Goal: Register for event/course

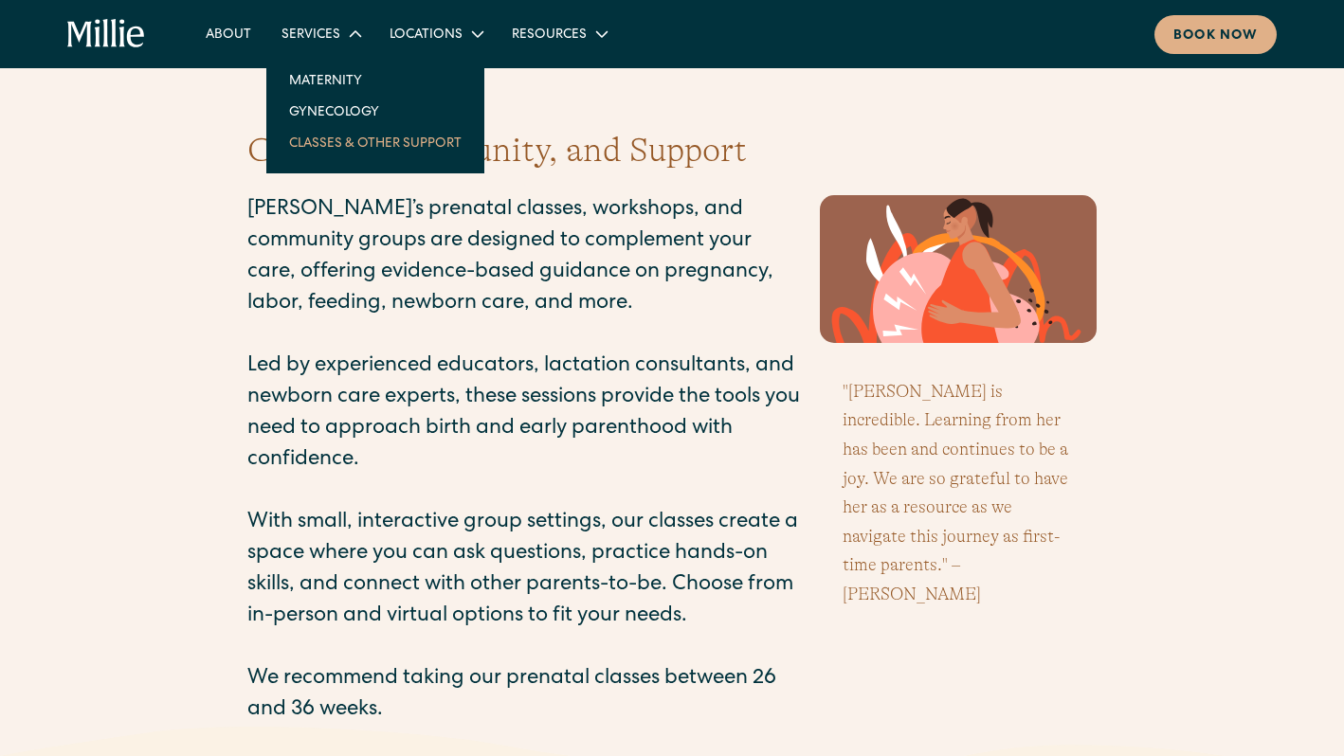
click at [353, 141] on link "Classes & Other Support" at bounding box center [375, 142] width 203 height 31
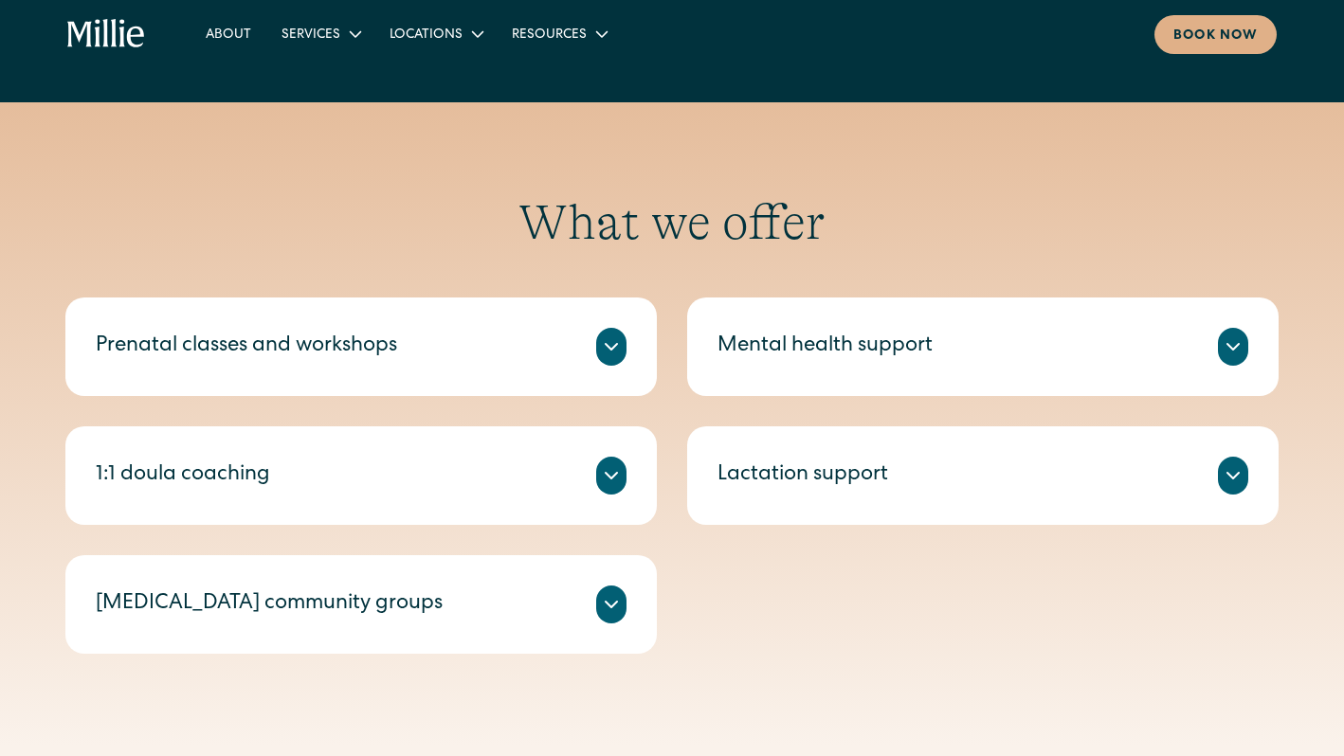
scroll to position [587, 0]
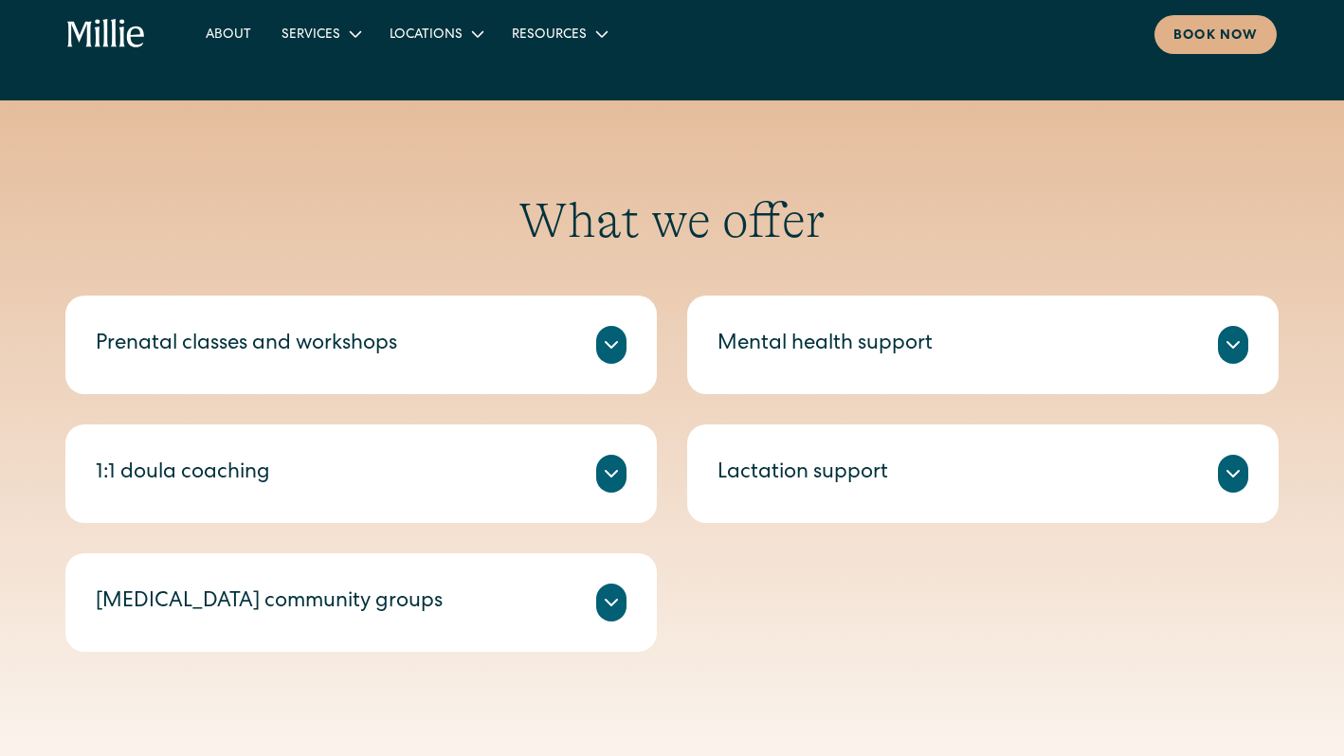
click at [618, 345] on icon at bounding box center [611, 345] width 23 height 23
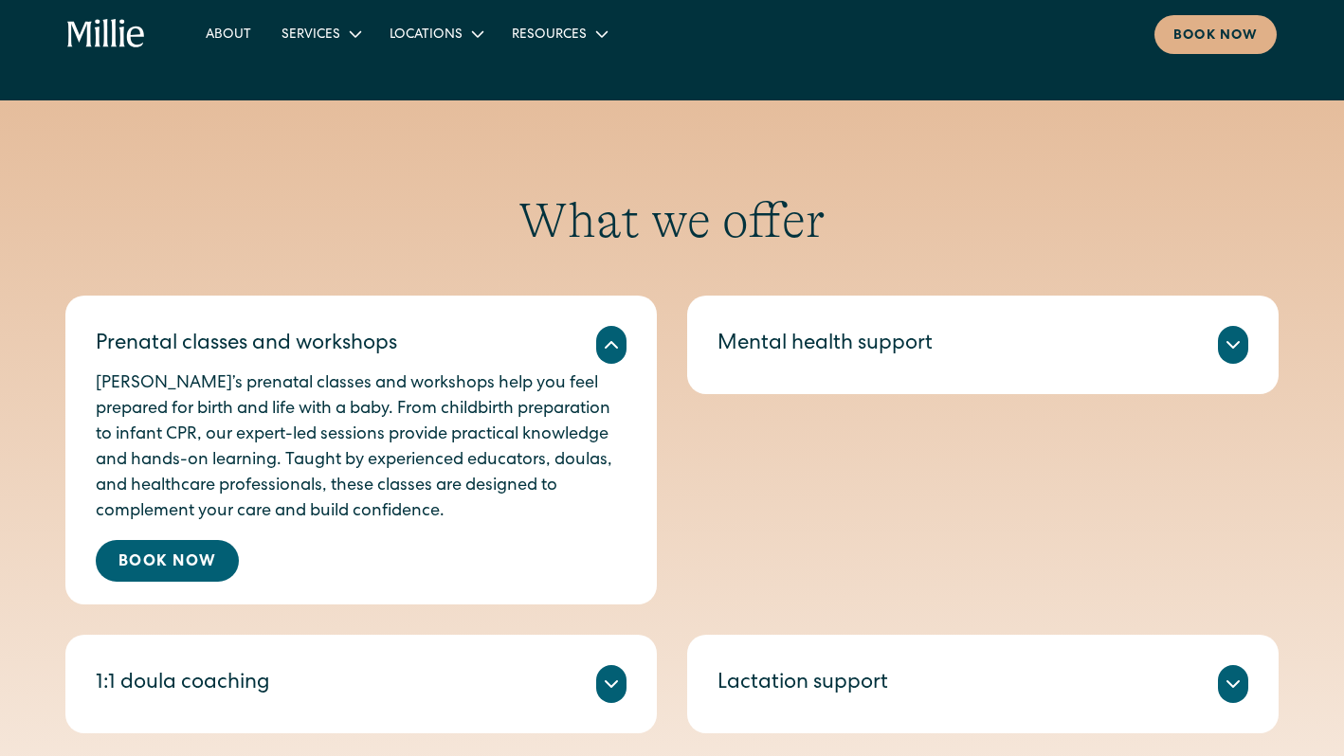
click at [618, 345] on icon at bounding box center [611, 345] width 23 height 23
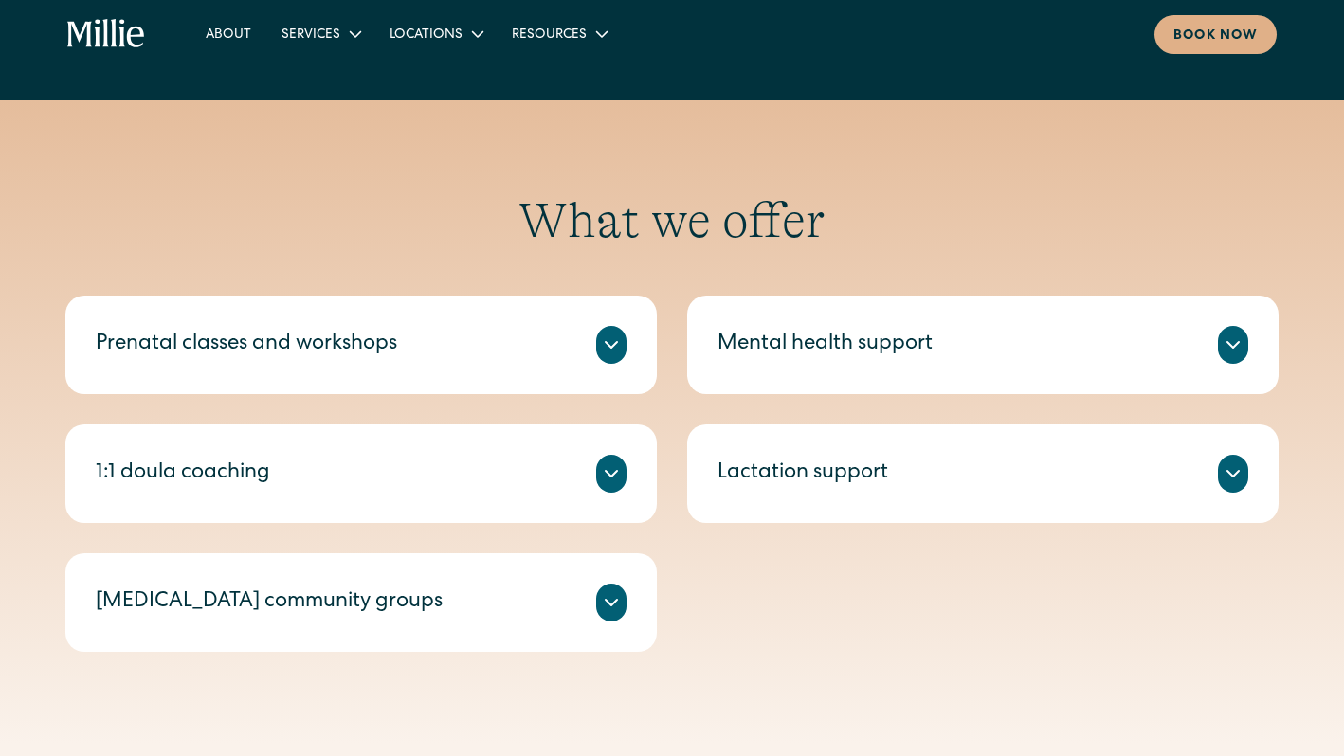
click at [618, 595] on icon at bounding box center [611, 602] width 23 height 23
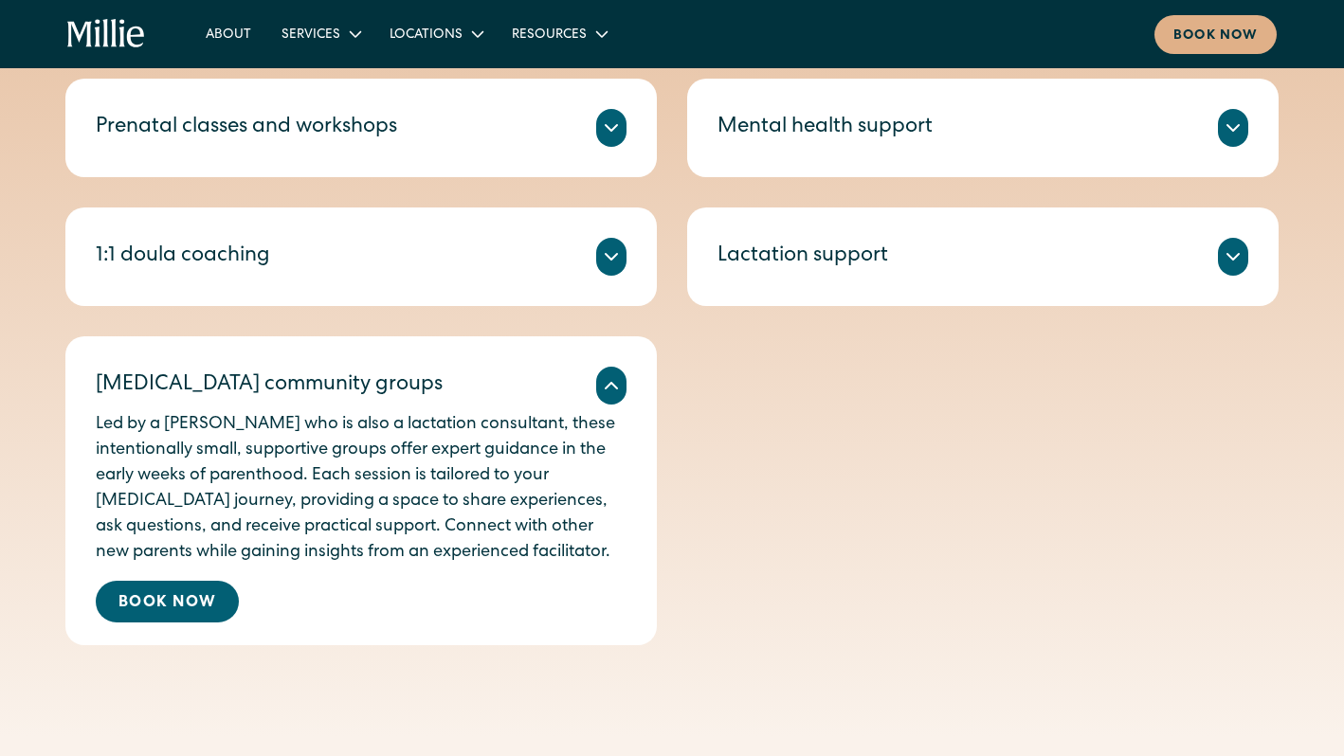
scroll to position [807, 0]
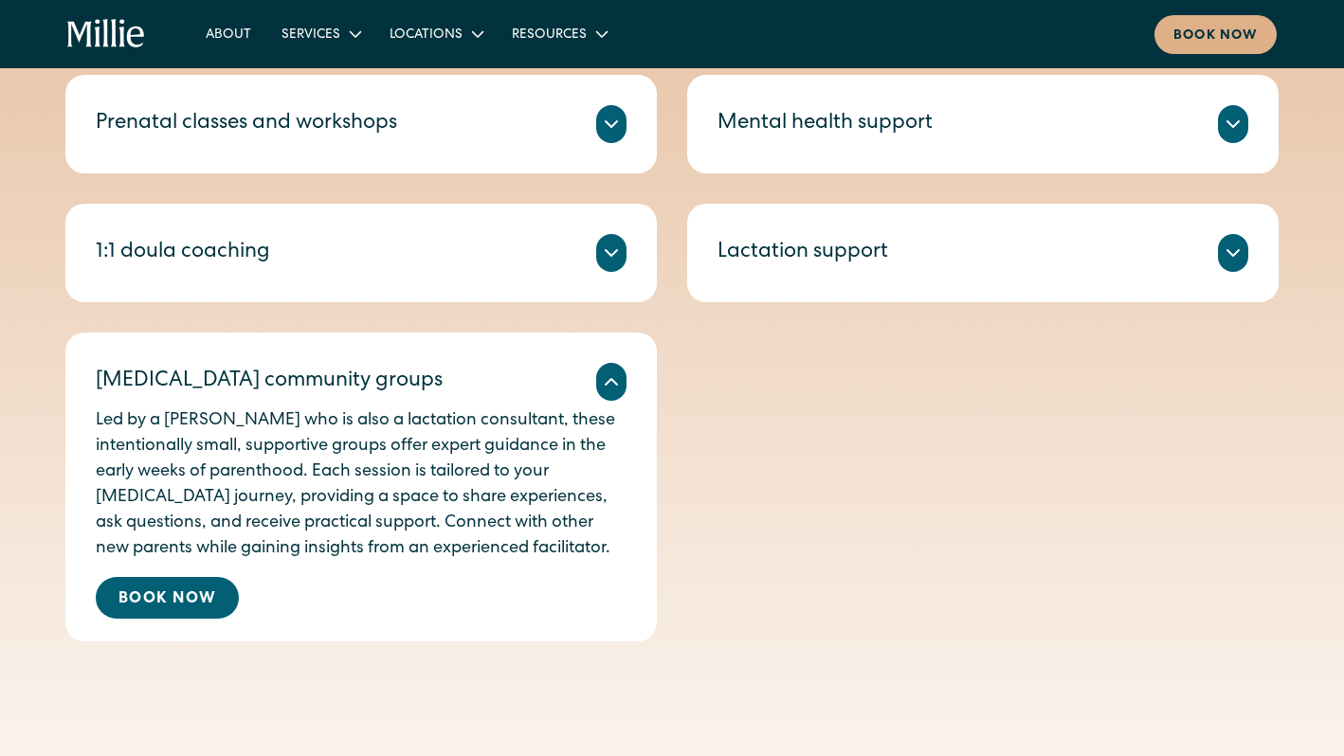
click at [609, 253] on icon at bounding box center [611, 253] width 11 height 6
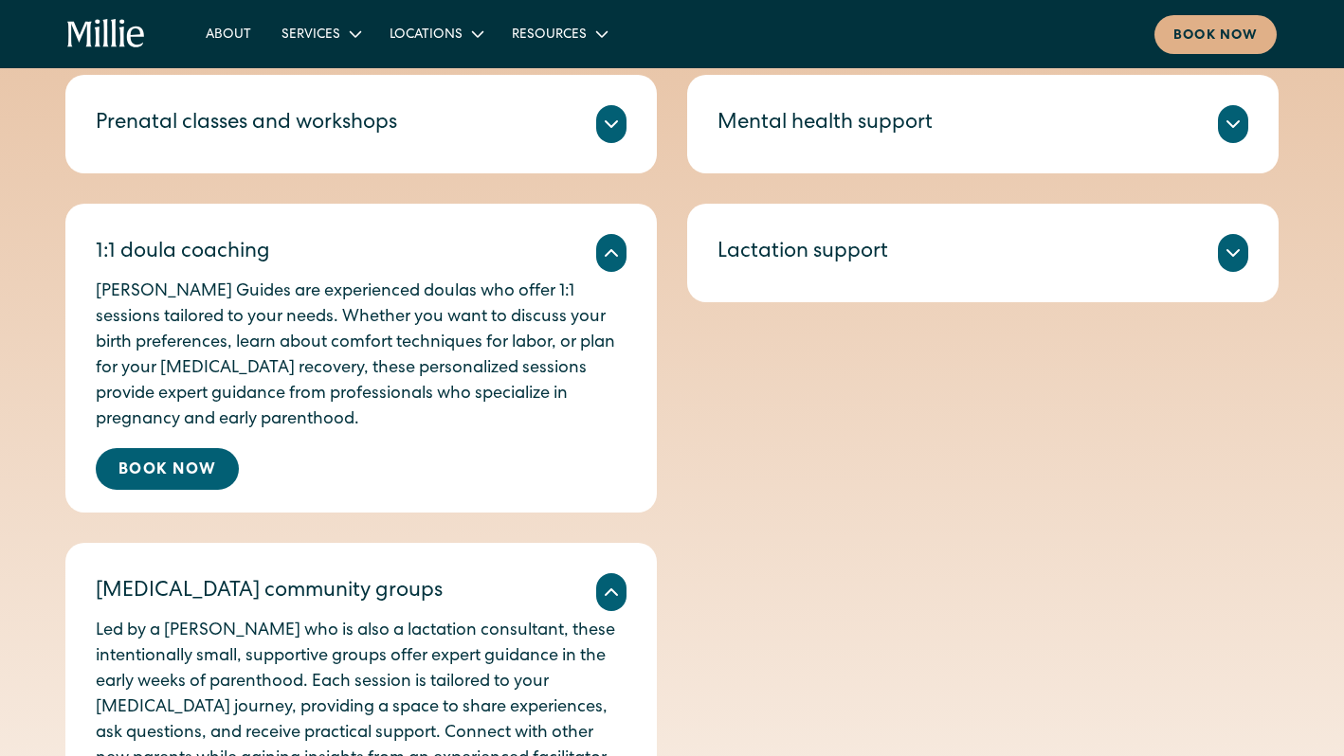
click at [608, 136] on div at bounding box center [611, 124] width 30 height 38
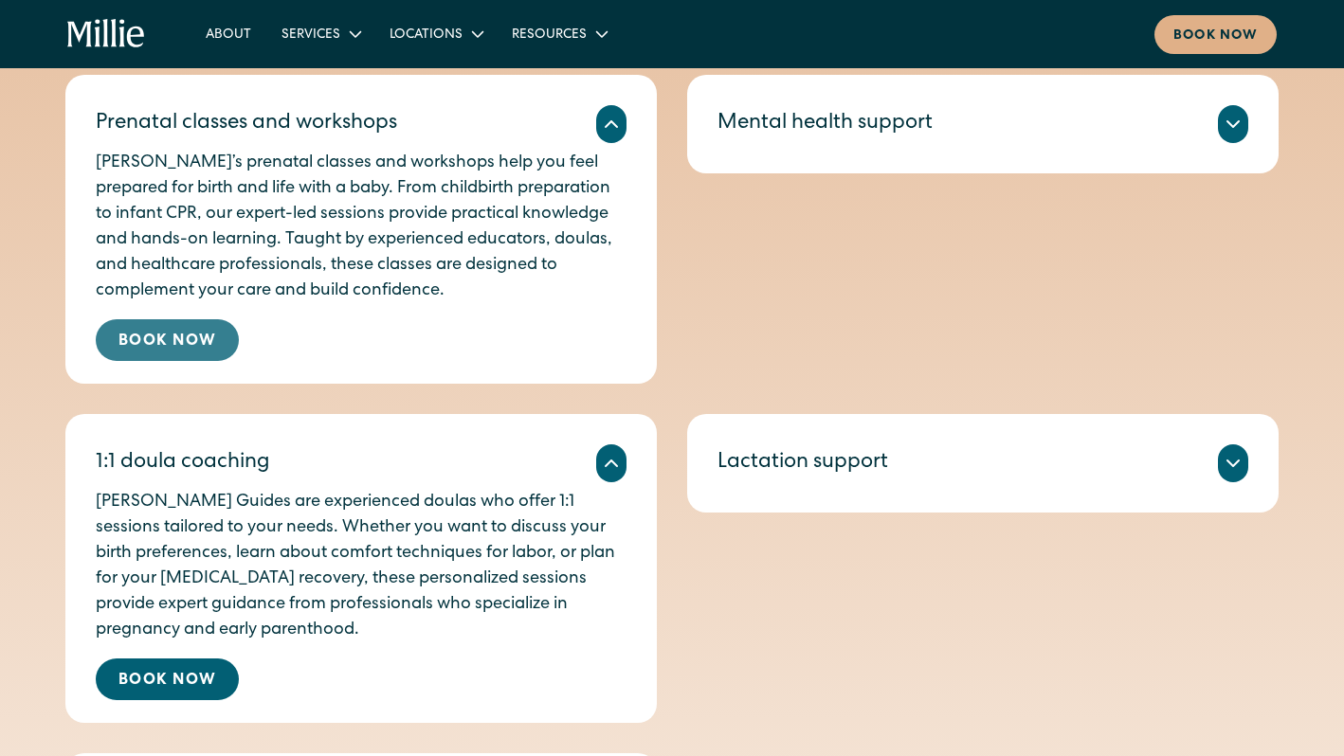
click at [212, 344] on link "Book Now" at bounding box center [167, 340] width 143 height 42
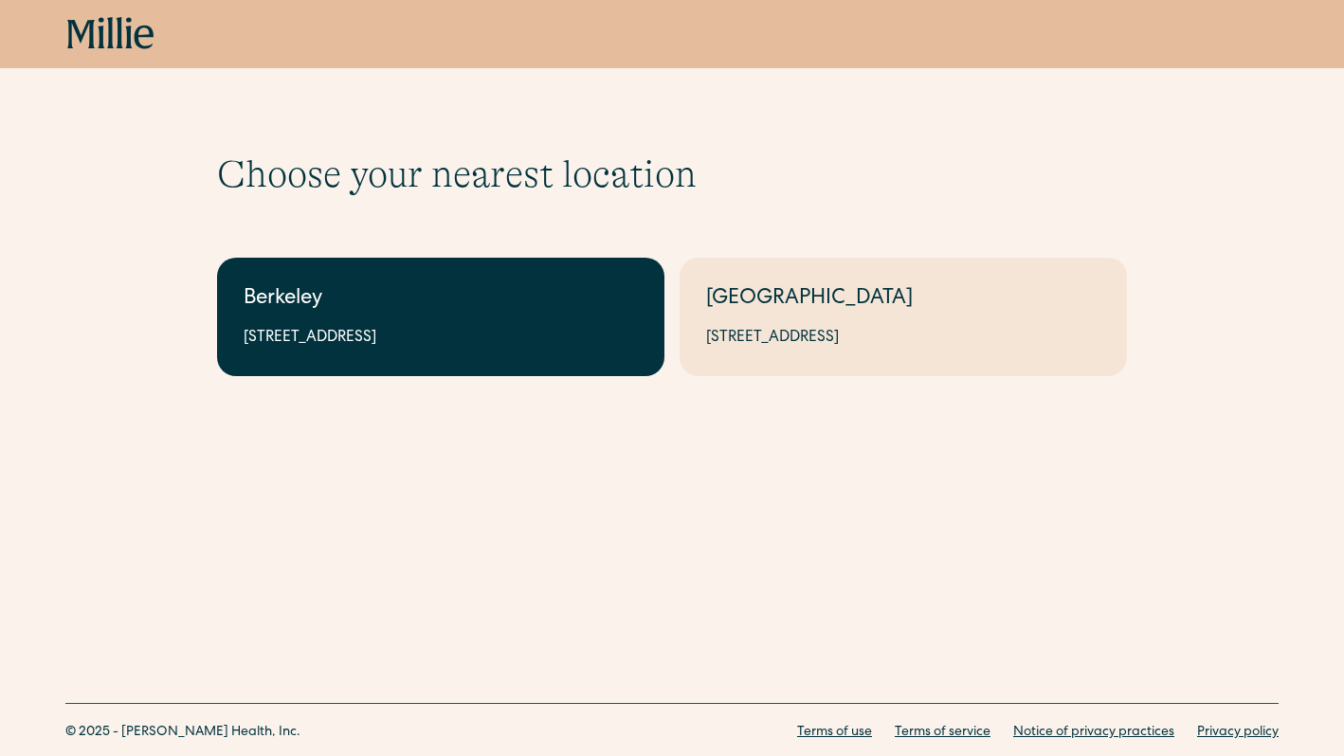
click at [305, 333] on div "2999 Regent St, Suite 524, Berkeley, CA 94705" at bounding box center [441, 338] width 394 height 23
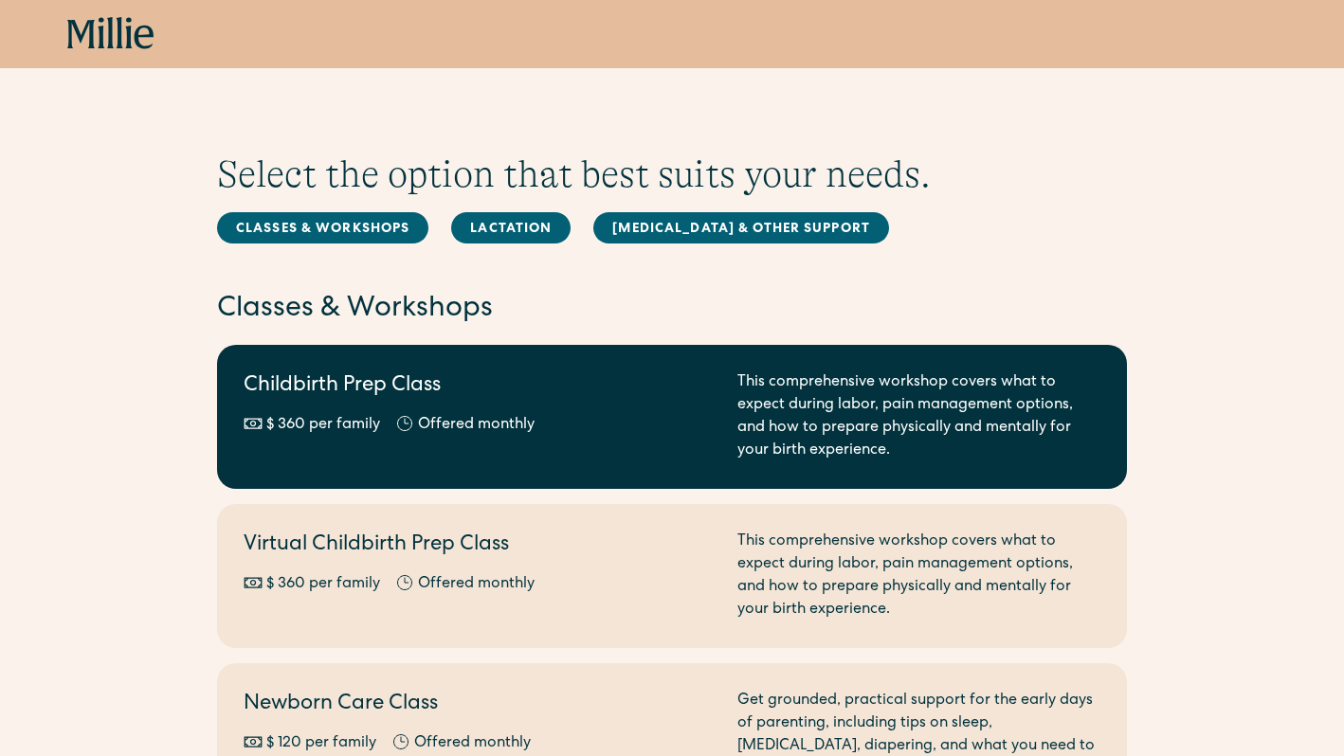
click at [386, 414] on div "$ 360 per family Offered monthly Every other month" at bounding box center [479, 425] width 471 height 23
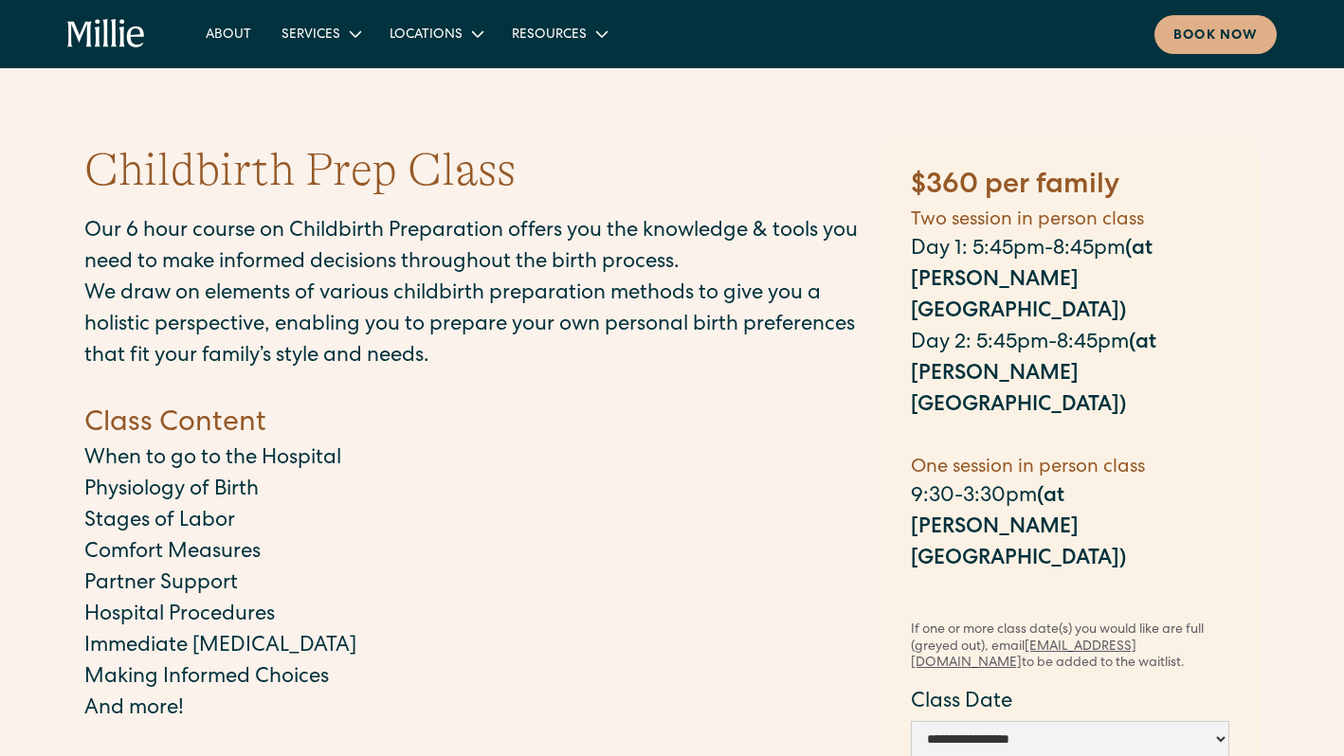
click at [964, 217] on h5 "Two session in person class" at bounding box center [1070, 221] width 318 height 28
click at [1021, 251] on p "Day 1: 5:45pm-8:45pm (at [PERSON_NAME][GEOGRAPHIC_DATA])" at bounding box center [1070, 282] width 318 height 94
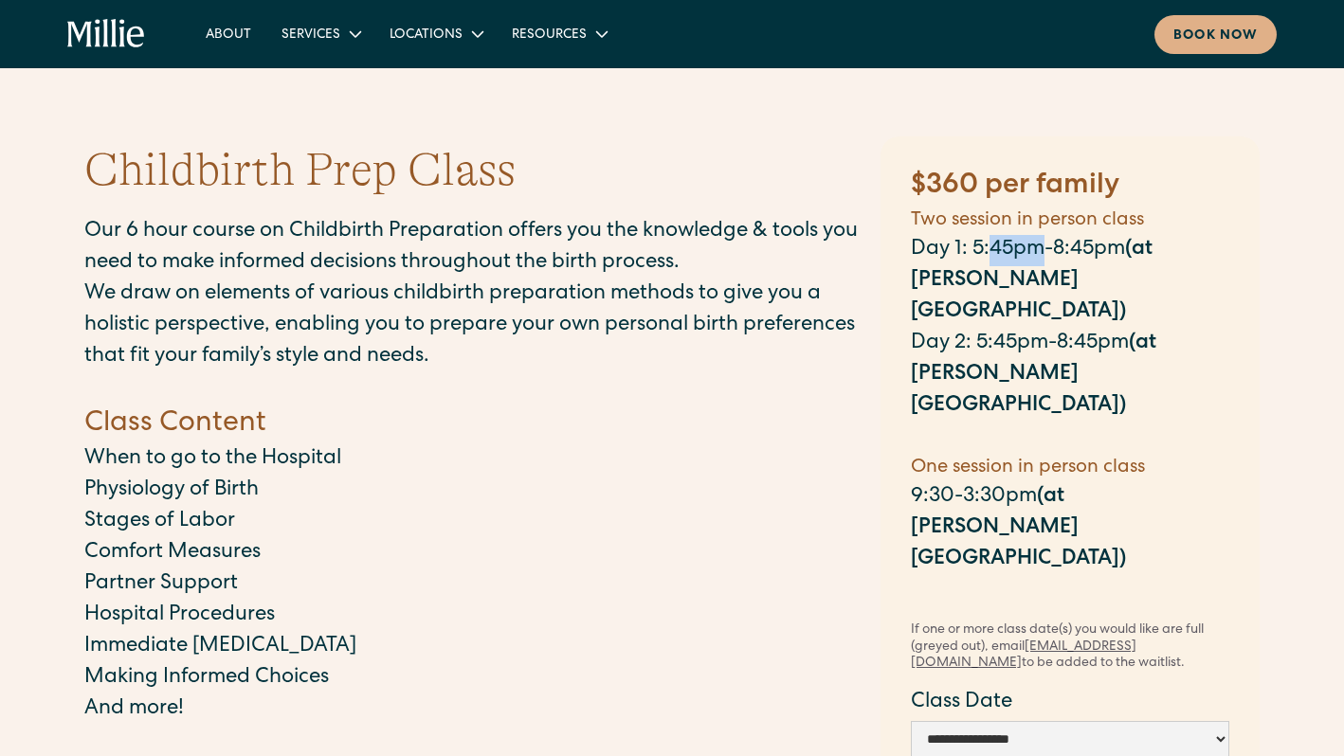
click at [1021, 251] on p "Day 1: 5:45pm-8:45pm (at [PERSON_NAME][GEOGRAPHIC_DATA])" at bounding box center [1070, 282] width 318 height 94
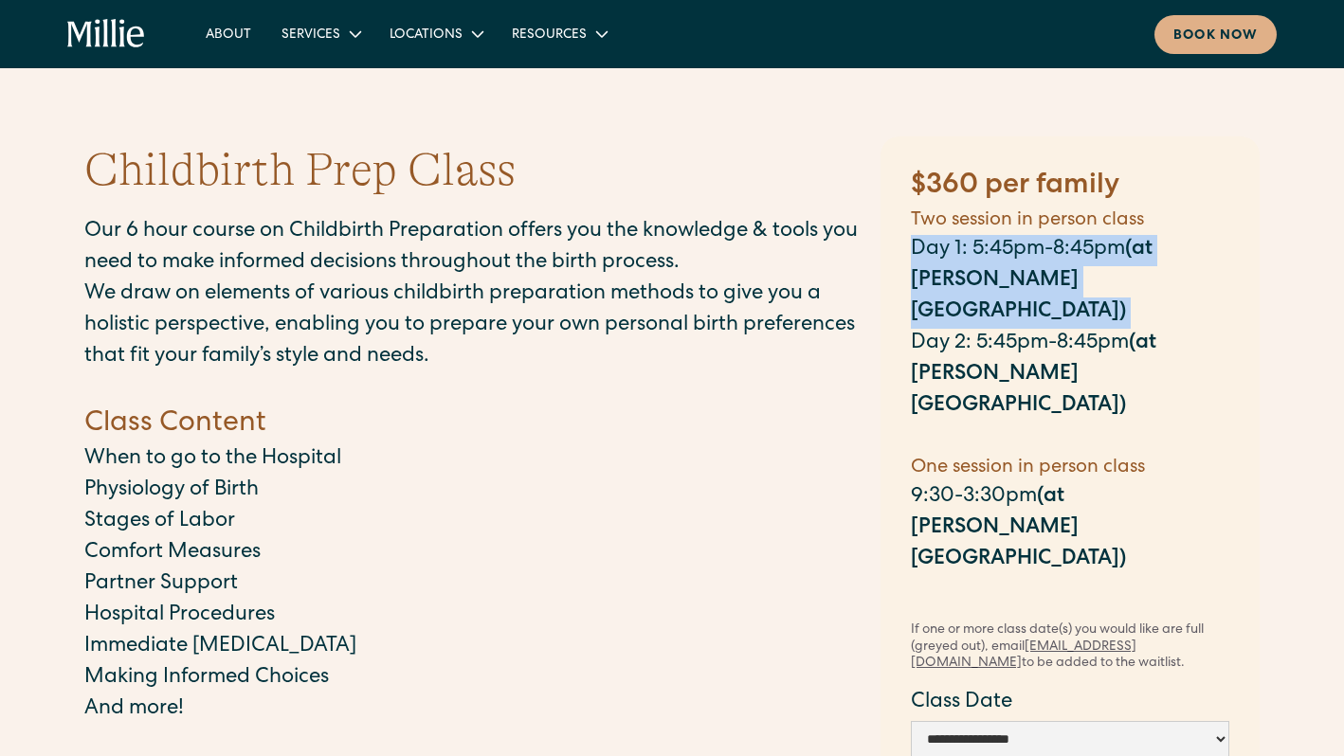
click at [1036, 329] on p "Day 2: 5:45pm-8:45pm (at [PERSON_NAME][GEOGRAPHIC_DATA])" at bounding box center [1070, 376] width 318 height 94
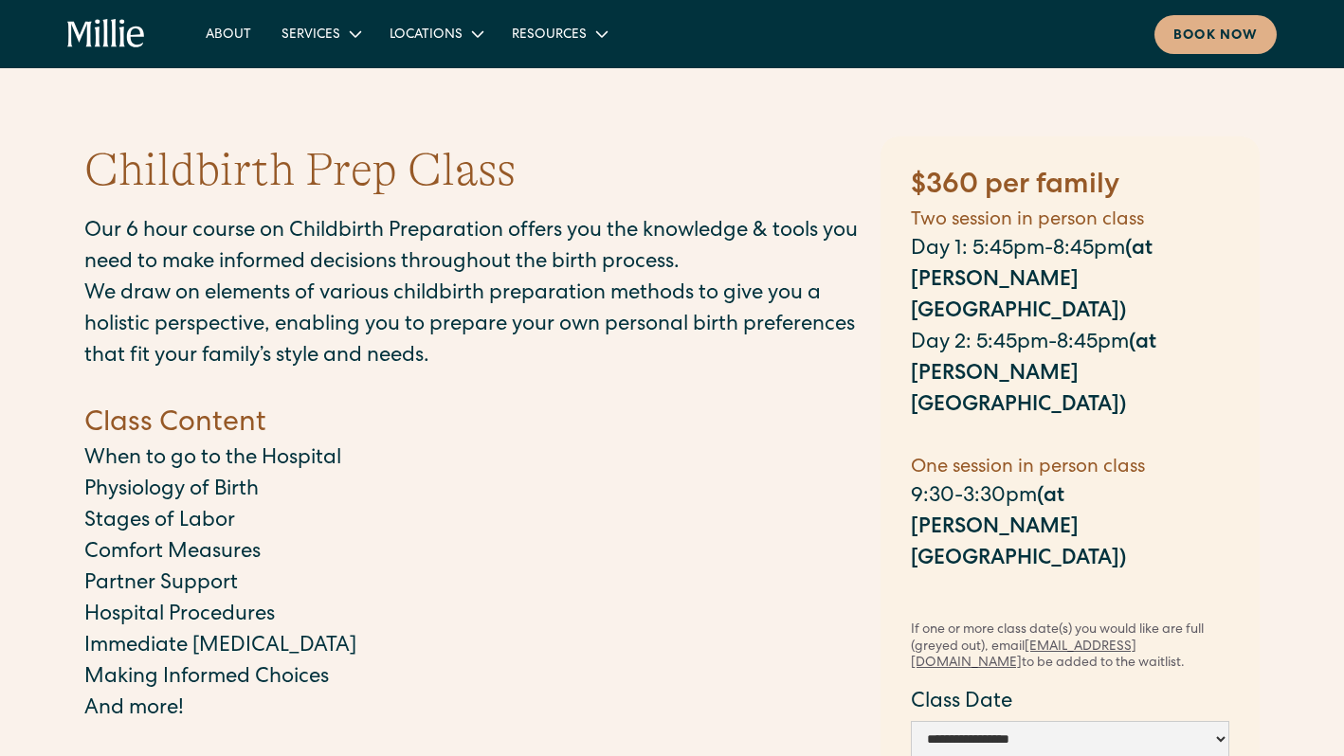
click at [1036, 329] on p "Day 2: 5:45pm-8:45pm (at [PERSON_NAME][GEOGRAPHIC_DATA])" at bounding box center [1070, 376] width 318 height 94
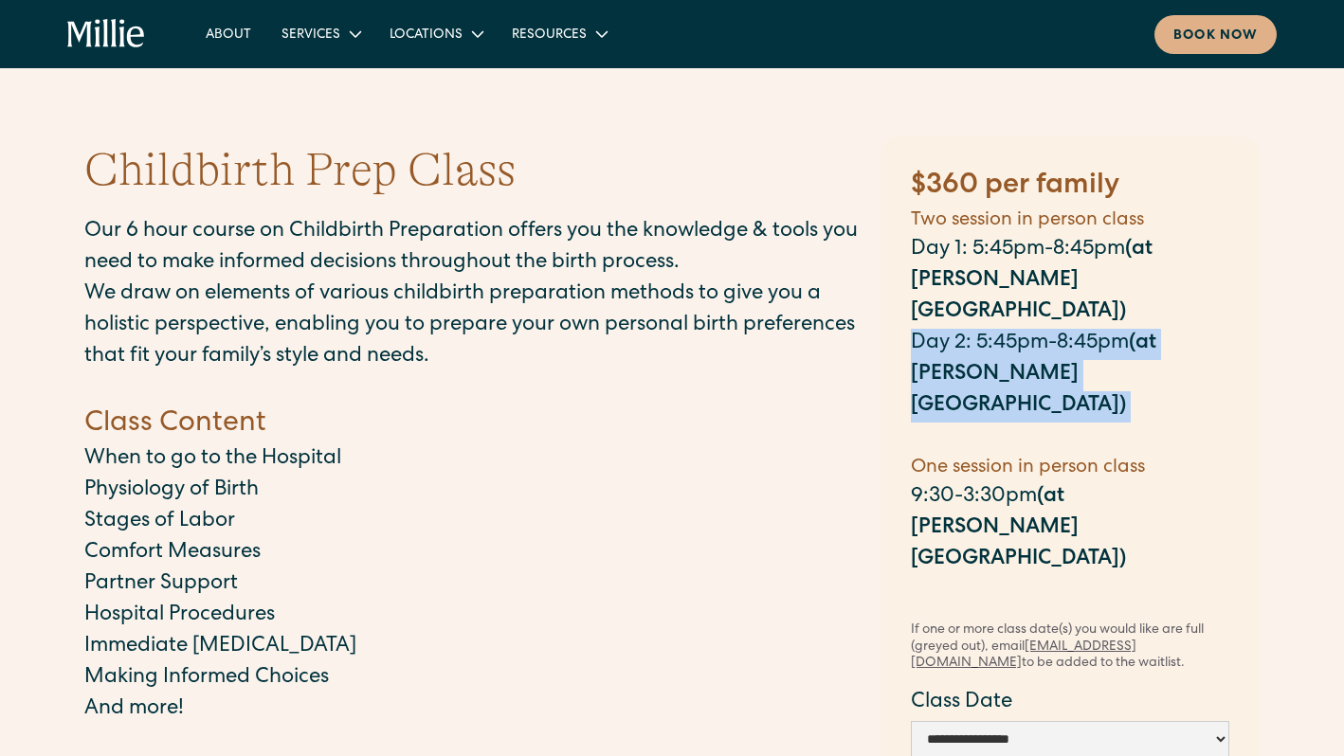
click at [1048, 454] on h5 "One session in person class" at bounding box center [1070, 468] width 318 height 28
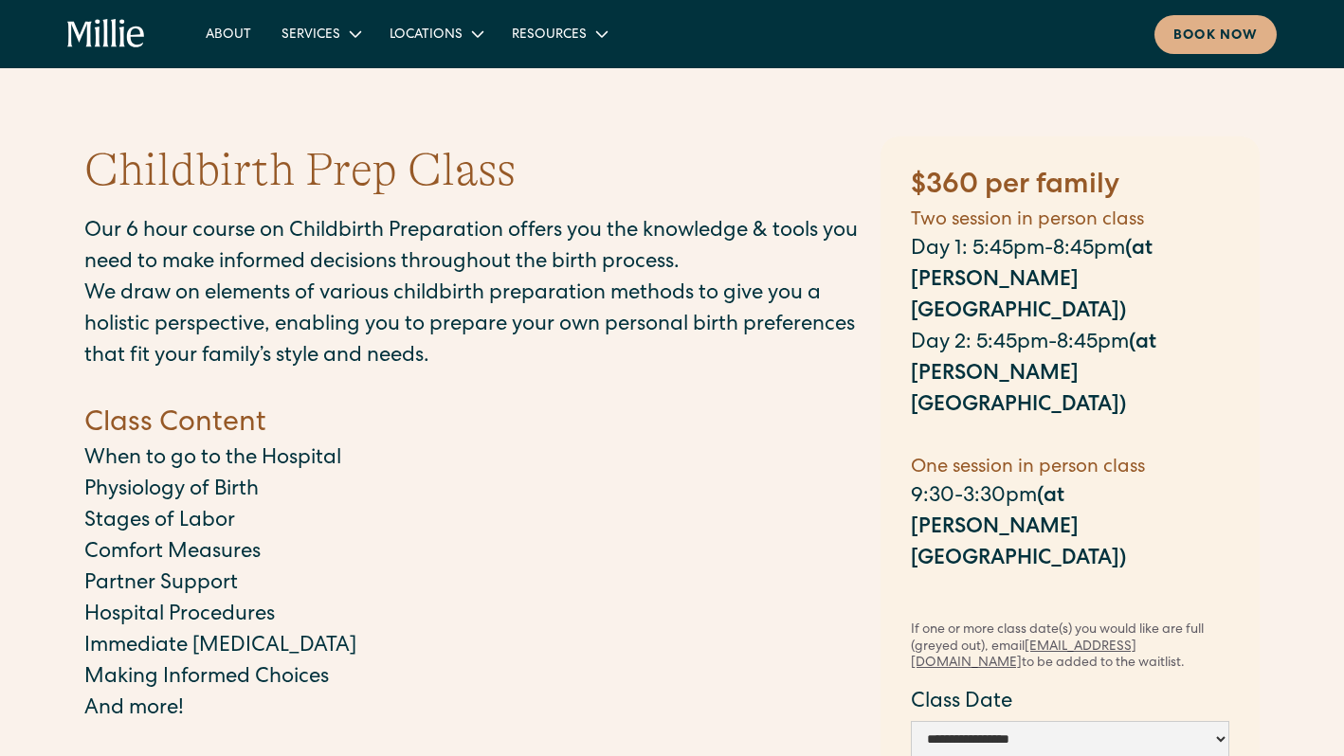
click at [1048, 454] on h5 "One session in person class" at bounding box center [1070, 468] width 318 height 28
click at [1028, 482] on p "9:30-3:30pm (at [PERSON_NAME][GEOGRAPHIC_DATA])" at bounding box center [1070, 529] width 318 height 94
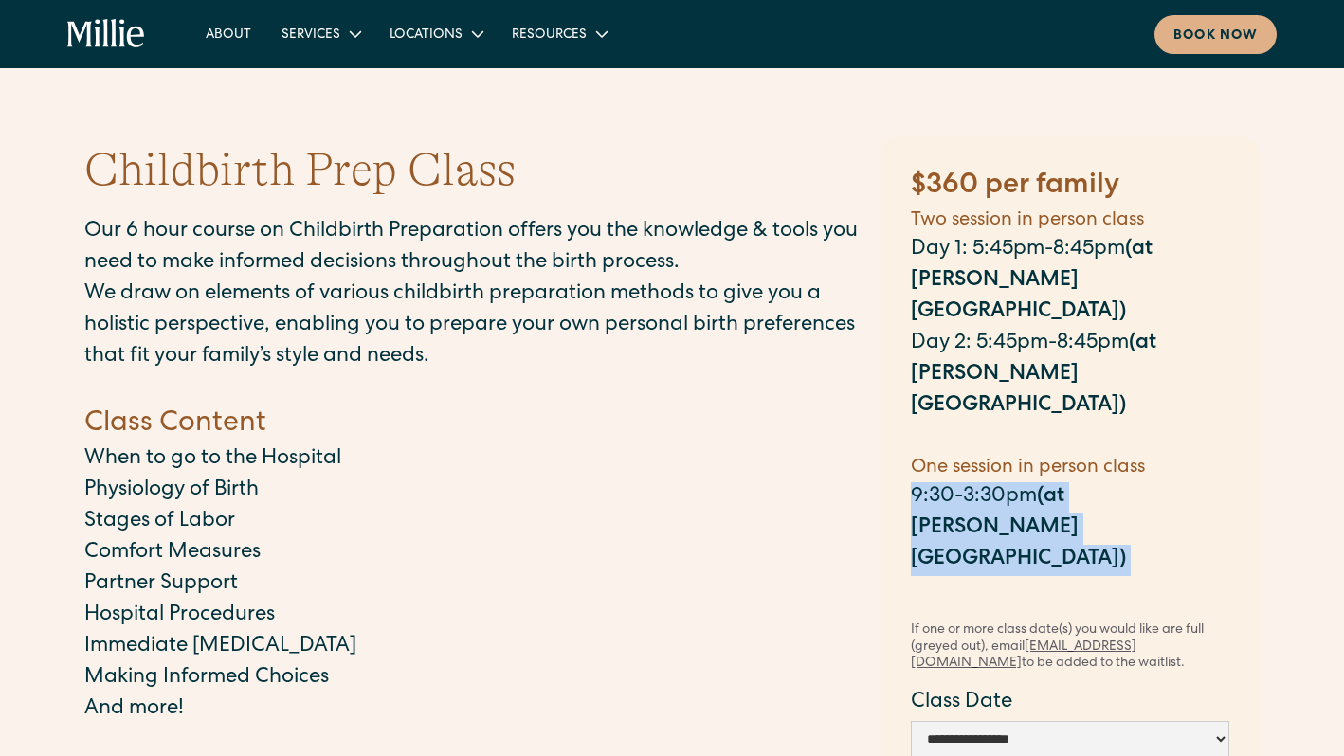
click at [783, 536] on p "Stages of Labor" at bounding box center [472, 522] width 777 height 31
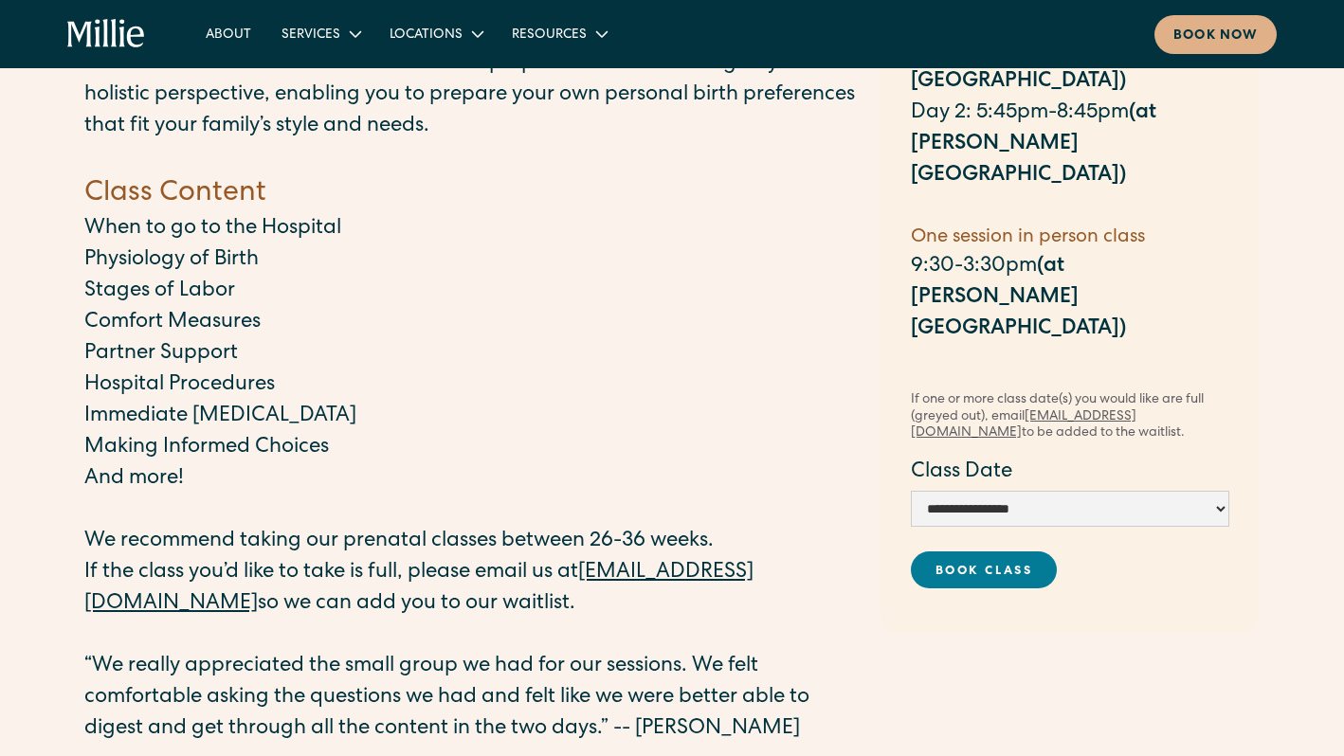
scroll to position [231, 0]
click at [1008, 490] on select "**********" at bounding box center [1070, 508] width 318 height 36
select select "**********"
click at [911, 490] on select "**********" at bounding box center [1070, 508] width 318 height 36
click at [766, 422] on p "Immediate [MEDICAL_DATA]" at bounding box center [472, 416] width 777 height 31
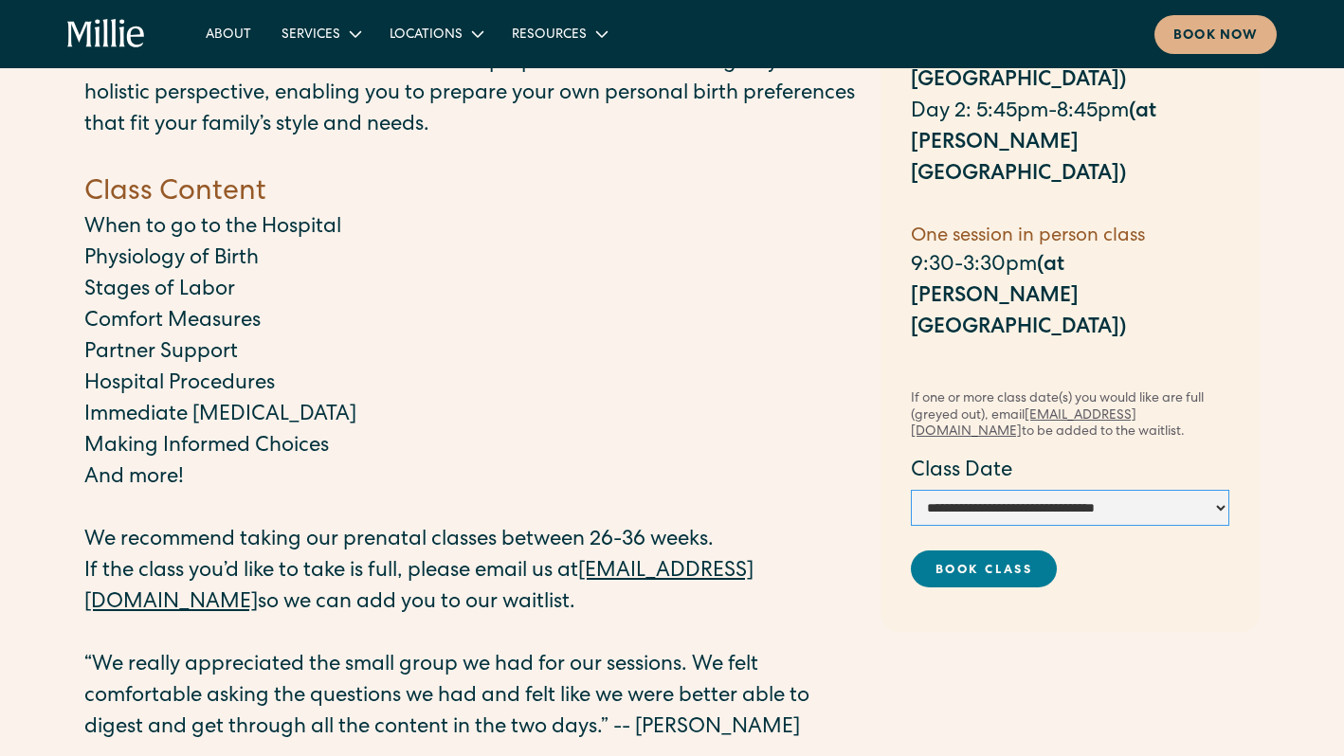
click at [1000, 490] on select "**********" at bounding box center [1070, 508] width 318 height 36
